Goal: Information Seeking & Learning: Understand process/instructions

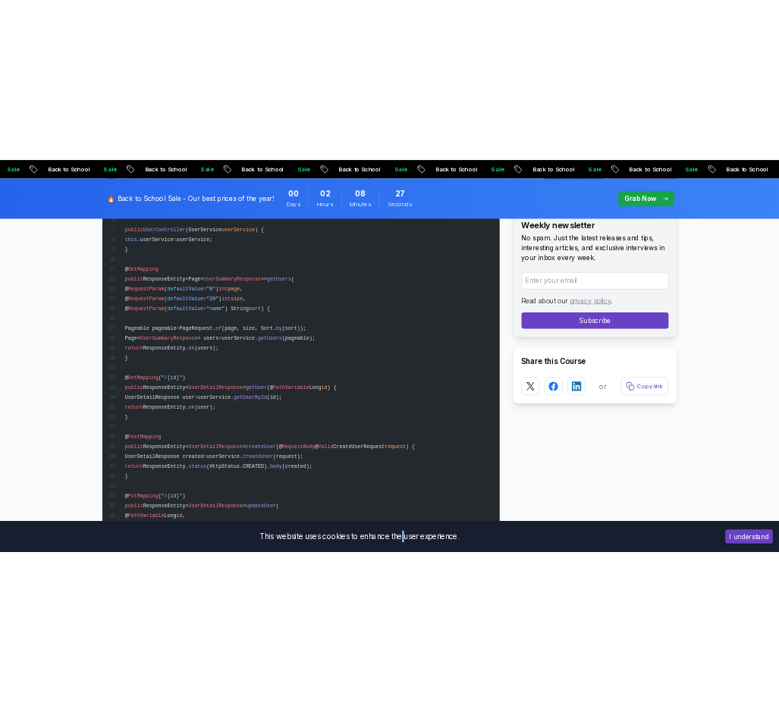
scroll to position [7238, 0]
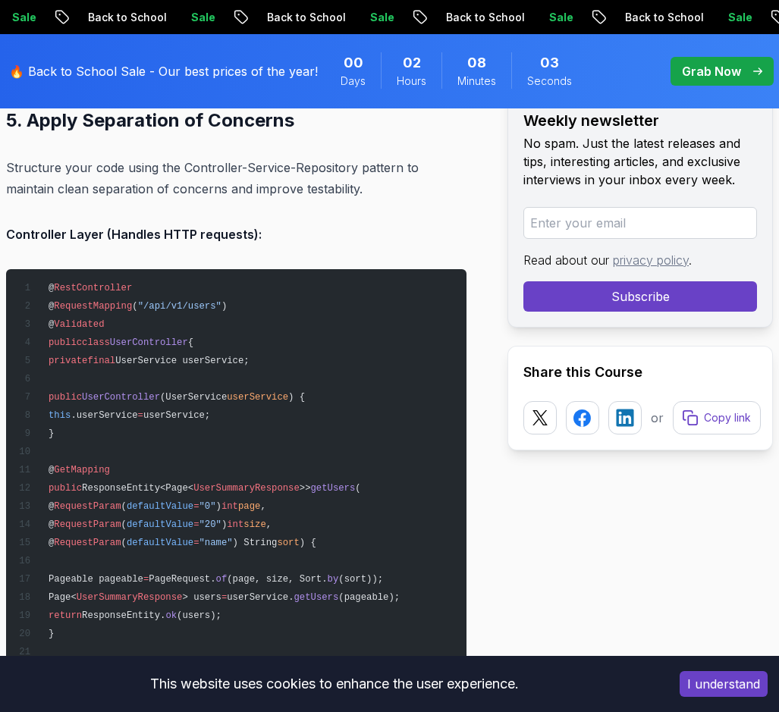
click at [201, 428] on pre "@ RestController @ RequestMapping ( "/api/v1/users" ) @ Validated public class …" at bounding box center [236, 706] width 460 height 874
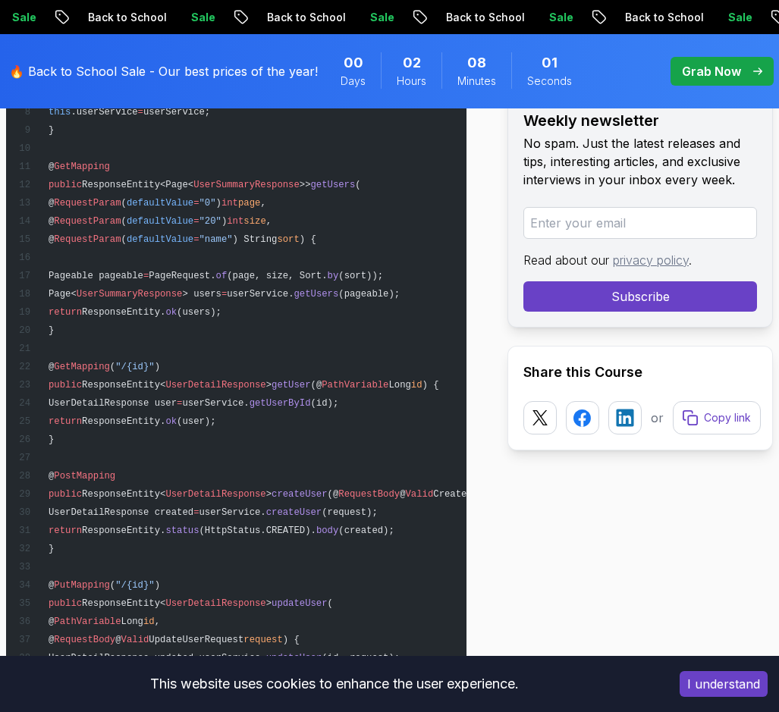
scroll to position [7389, 0]
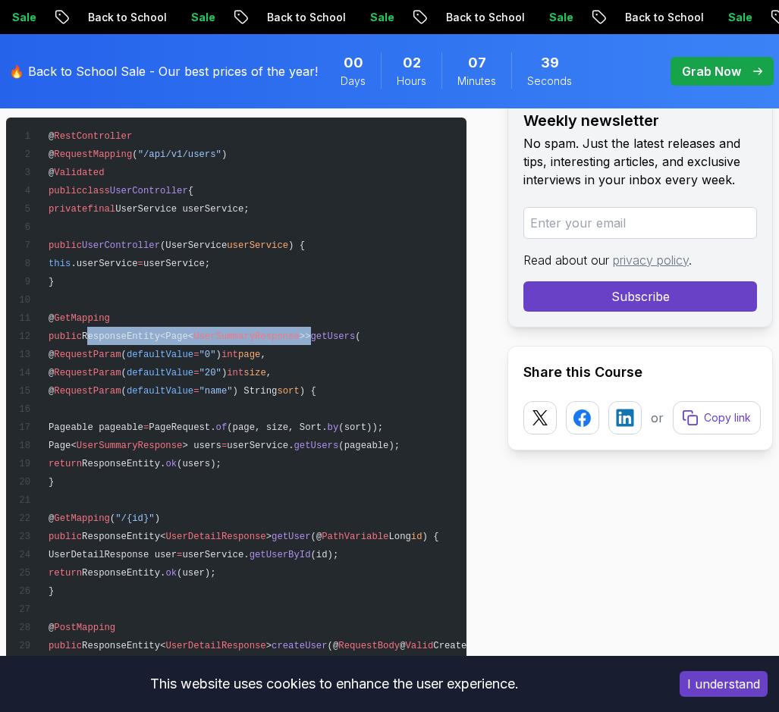
drag, startPoint x: 106, startPoint y: 416, endPoint x: 315, endPoint y: 416, distance: 208.5
click at [315, 342] on span "public ResponseEntity<Page< UserSummaryResponse >> getUsers (" at bounding box center [189, 336] width 343 height 11
copy span "ResponseEntity<Page< UserSummaryResponse >>"
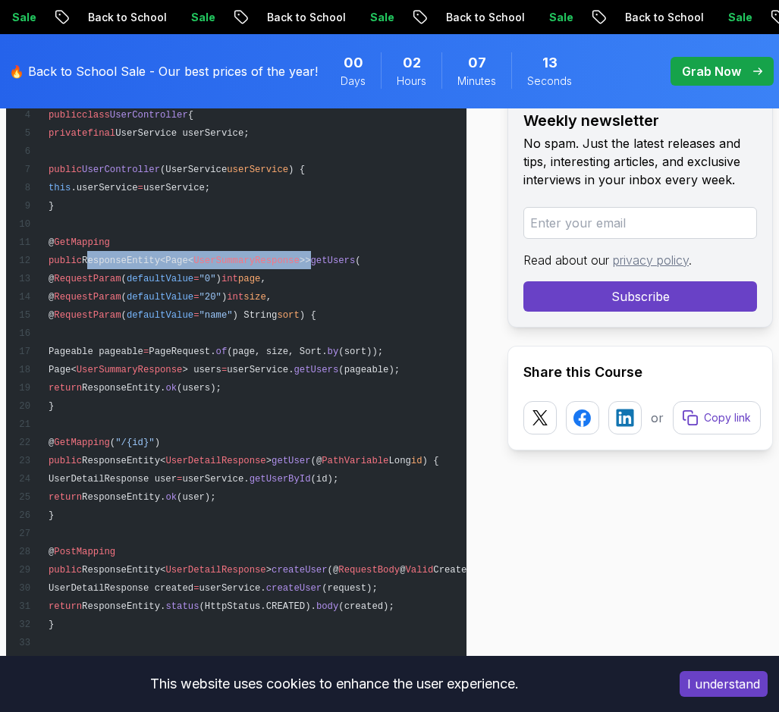
scroll to position [7617, 0]
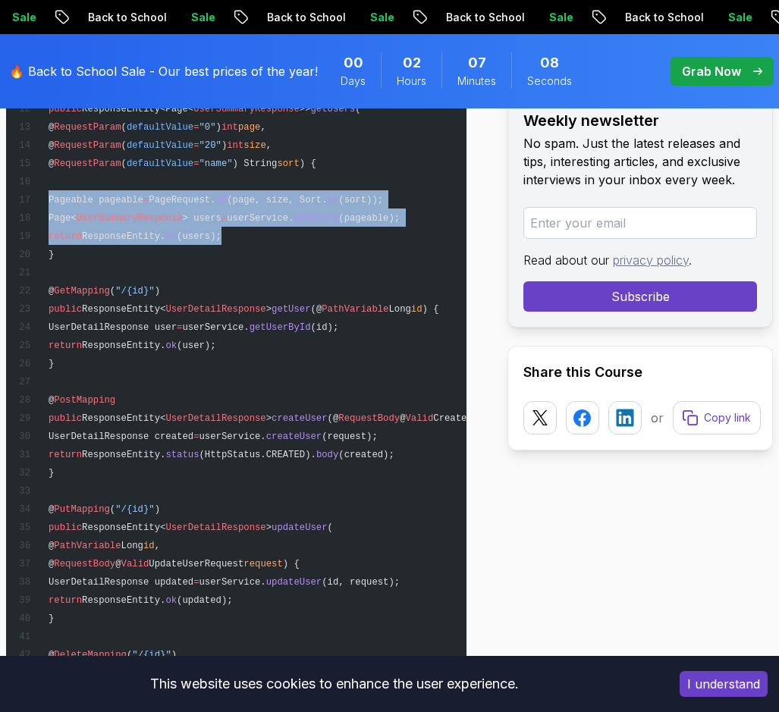
drag, startPoint x: 265, startPoint y: 318, endPoint x: 17, endPoint y: 278, distance: 251.1
click at [17, 278] on pre "@ RestController @ RequestMapping ( "/api/v1/users" ) @ Validated public class …" at bounding box center [236, 327] width 460 height 874
copy code "Pageable pageable = PageRequest. of (page, size, Sort. by (sort)); Page< UserSu…"
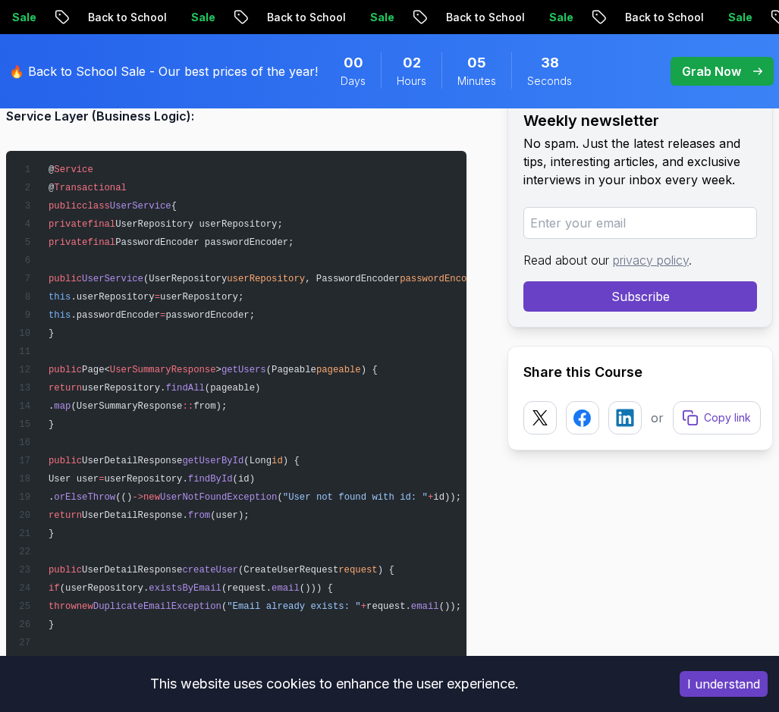
scroll to position [8375, 0]
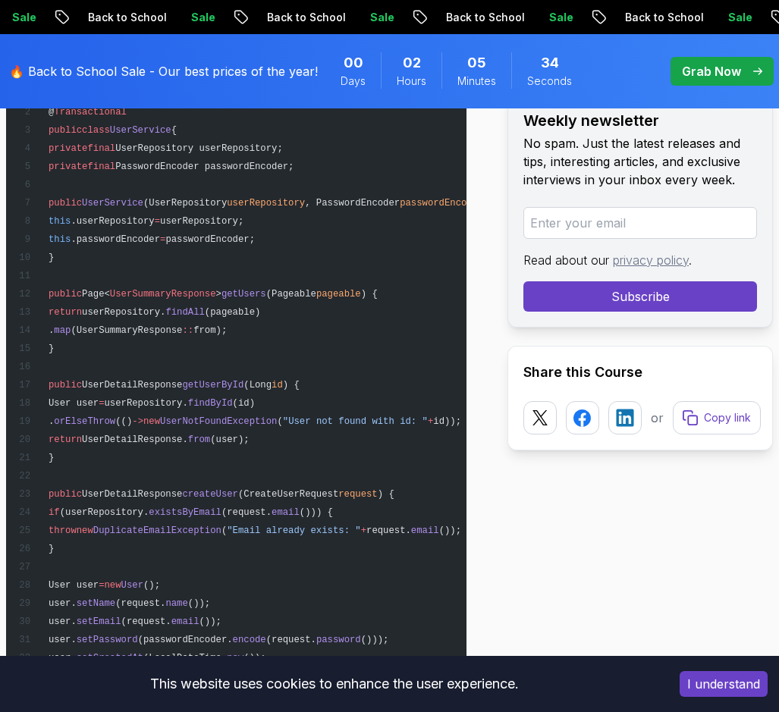
drag, startPoint x: 77, startPoint y: 439, endPoint x: 23, endPoint y: 381, distance: 79.9
click at [23, 381] on pre "@ Service @ Transactional public class UserService { private final UserReposito…" at bounding box center [236, 593] width 460 height 1037
copy code "public Page< UserSummaryResponse > getUsers (Pageable pageable ) { return userR…"
